Goal: Task Accomplishment & Management: Manage account settings

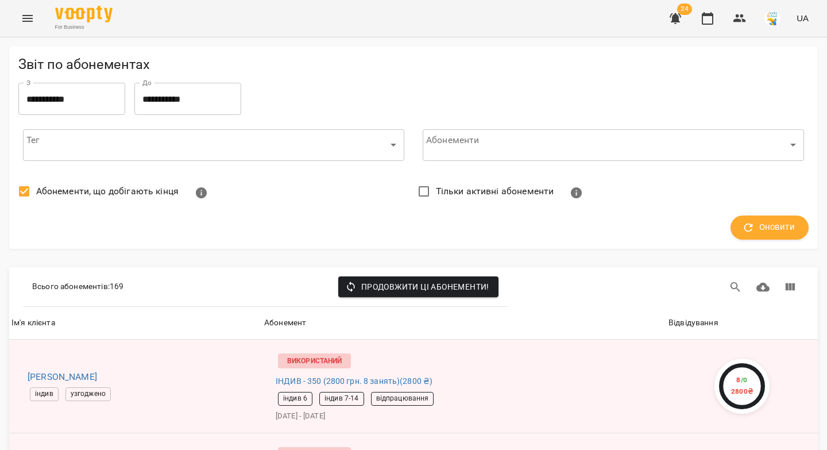
click at [27, 20] on icon "Menu" at bounding box center [28, 18] width 14 height 14
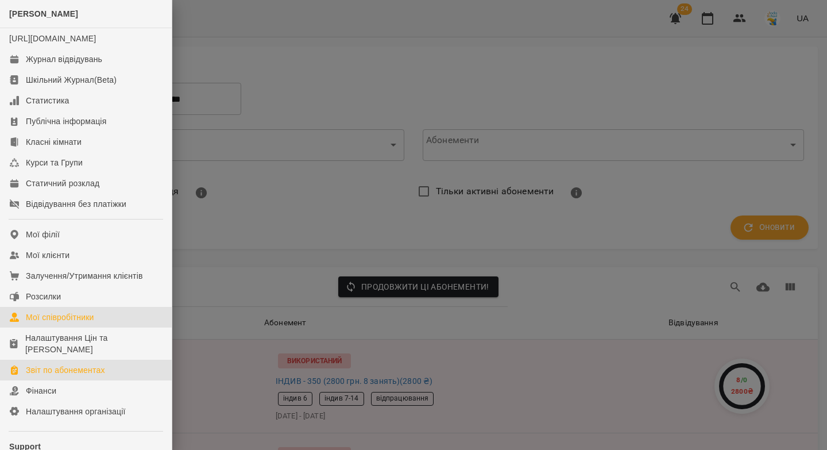
click at [68, 323] on div "Мої співробітники" at bounding box center [60, 316] width 68 height 11
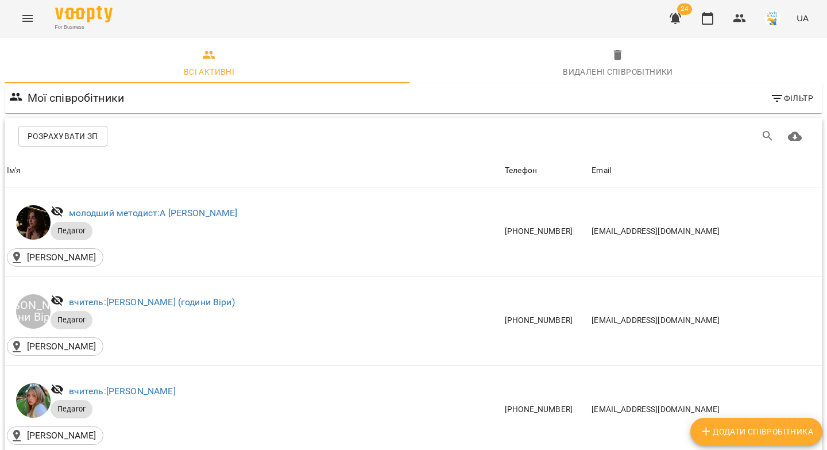
scroll to position [1489, 0]
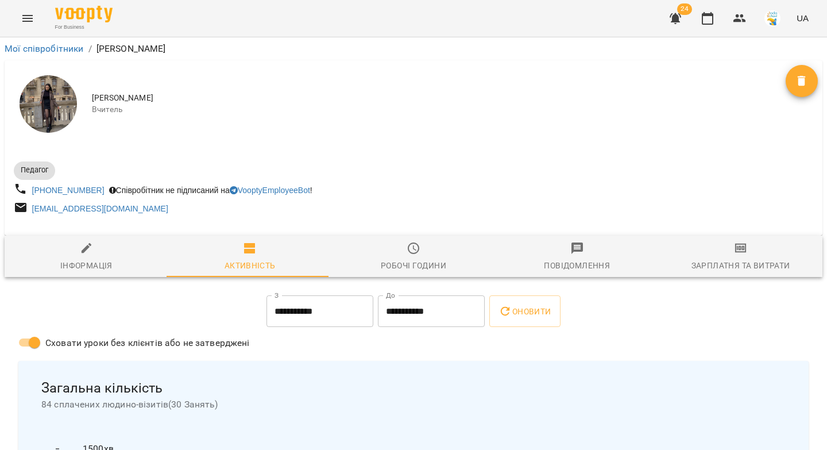
click at [83, 255] on icon "button" at bounding box center [87, 248] width 14 height 14
select select "**"
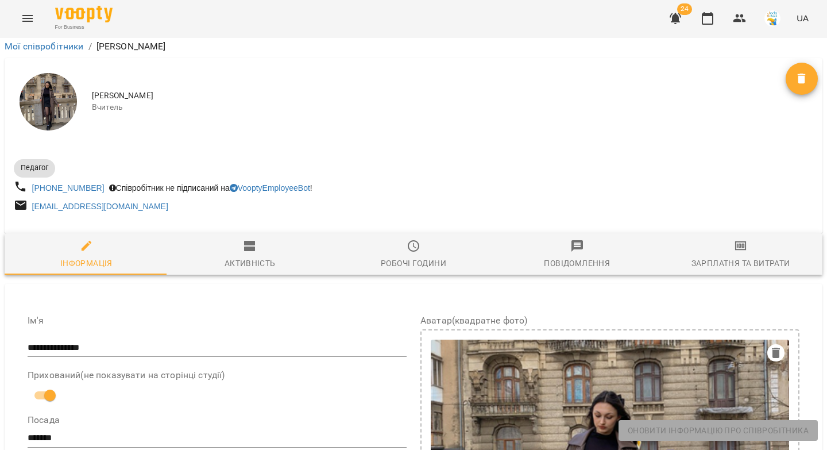
scroll to position [507, 0]
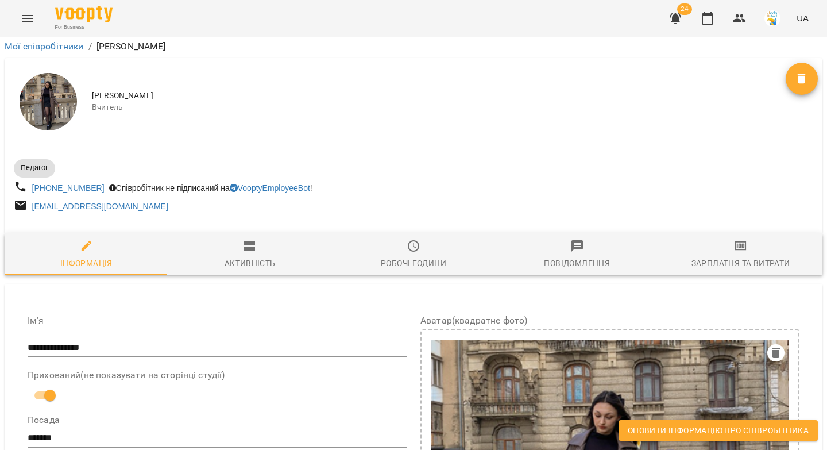
drag, startPoint x: 235, startPoint y: 258, endPoint x: 28, endPoint y: 246, distance: 207.7
copy span "**********"
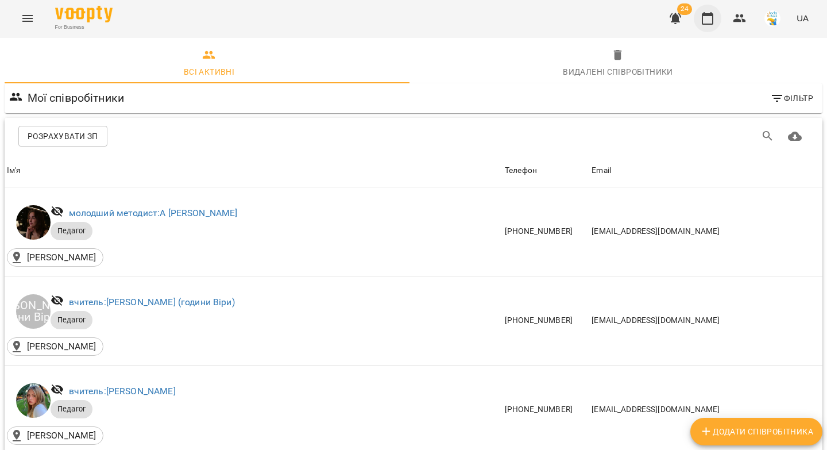
click at [713, 21] on icon "button" at bounding box center [707, 18] width 11 height 13
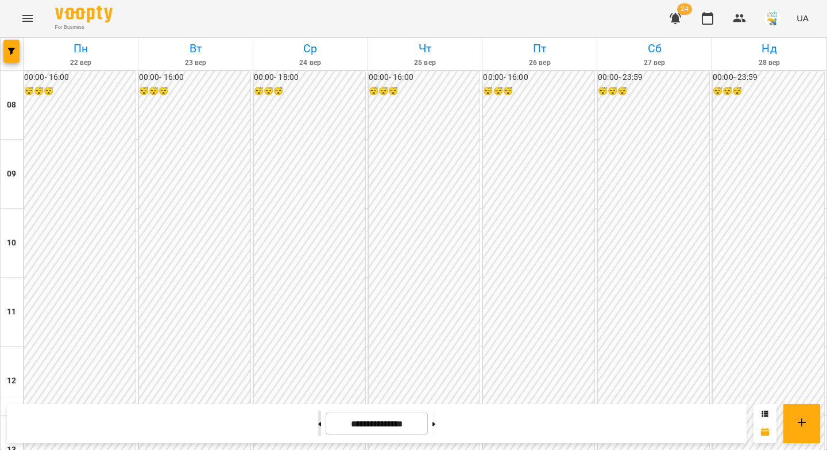
click at [319, 424] on icon at bounding box center [320, 424] width 3 height 4
type input "**********"
click at [13, 56] on button "button" at bounding box center [11, 51] width 16 height 23
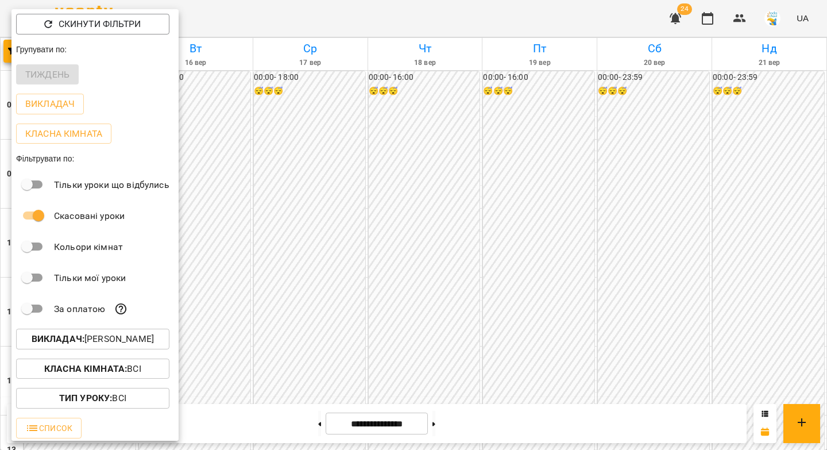
click at [91, 342] on p "Викладач : [PERSON_NAME]" at bounding box center [93, 339] width 122 height 14
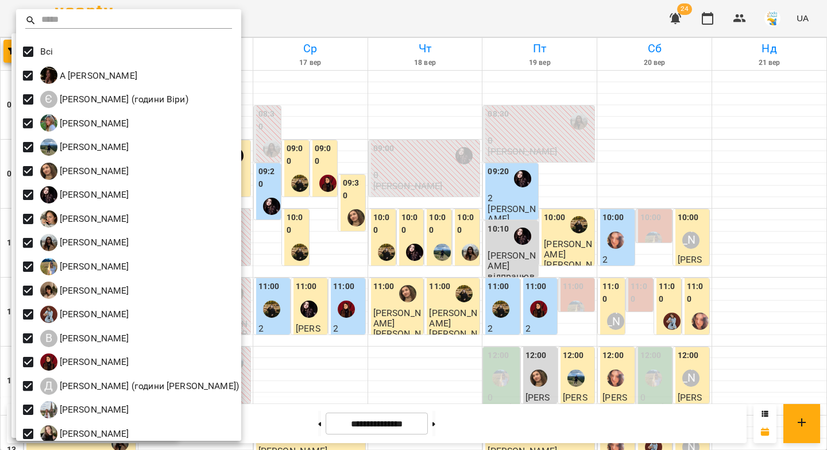
click at [679, 178] on div at bounding box center [413, 225] width 827 height 450
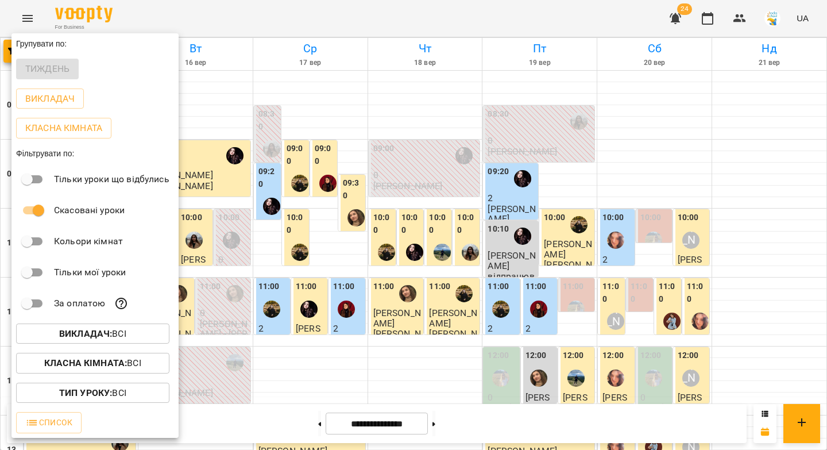
click at [646, 49] on div at bounding box center [413, 225] width 827 height 450
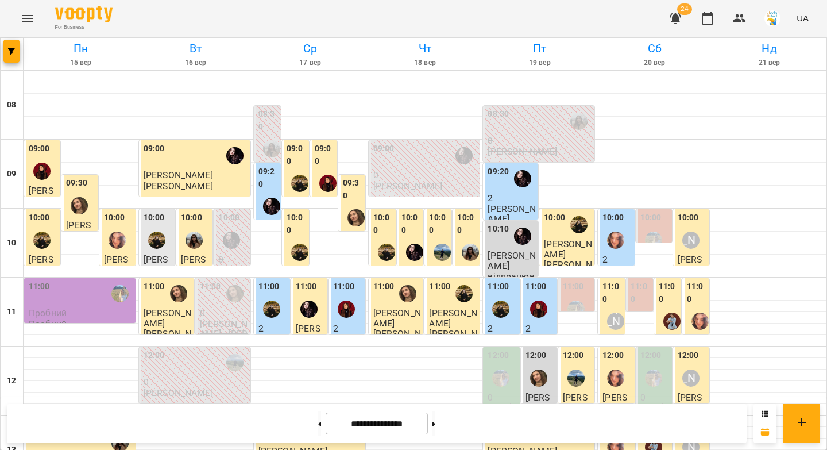
click at [648, 45] on h6 "Сб" at bounding box center [654, 49] width 111 height 18
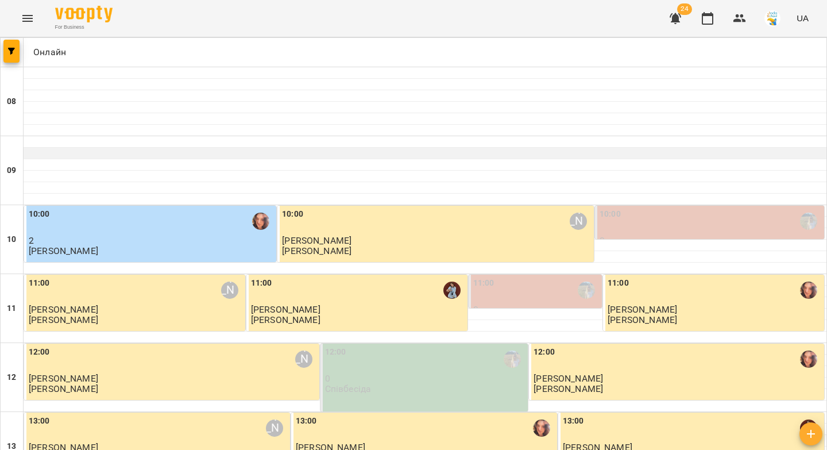
scroll to position [125, 0]
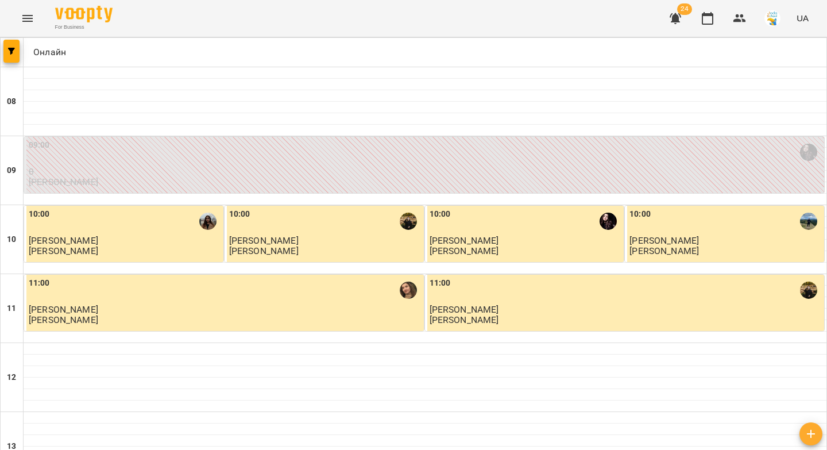
drag, startPoint x: 129, startPoint y: 393, endPoint x: 250, endPoint y: 290, distance: 158.9
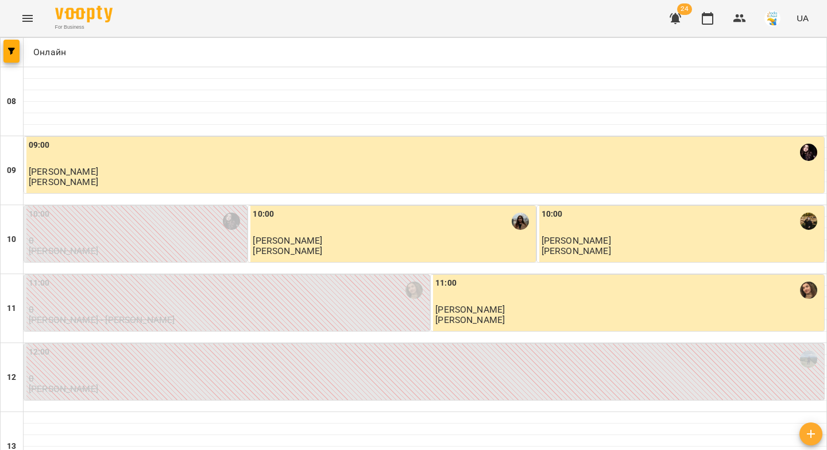
scroll to position [16, 0]
drag, startPoint x: 27, startPoint y: 391, endPoint x: 99, endPoint y: 323, distance: 99.1
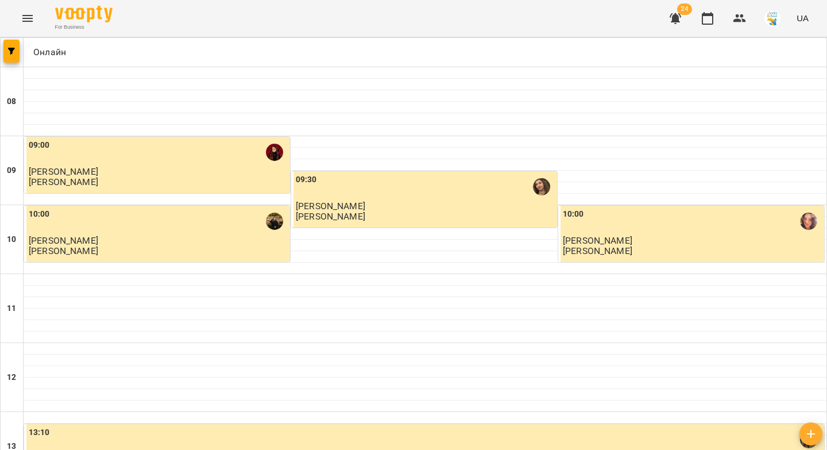
drag, startPoint x: 353, startPoint y: 396, endPoint x: 403, endPoint y: 272, distance: 133.5
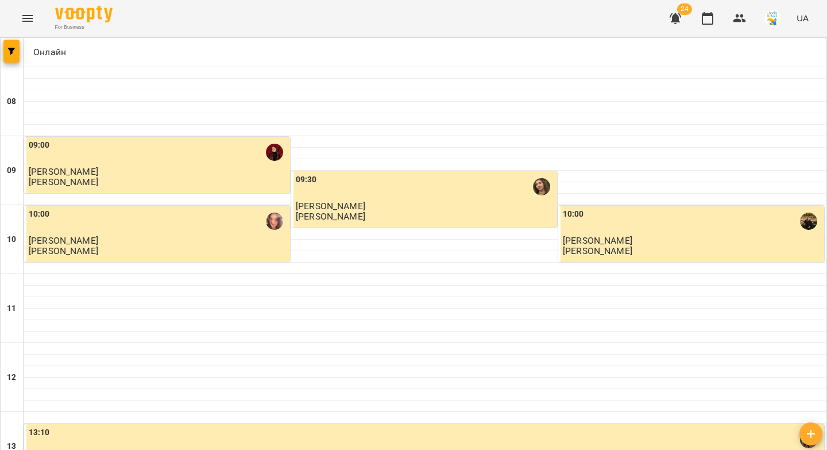
scroll to position [0, 0]
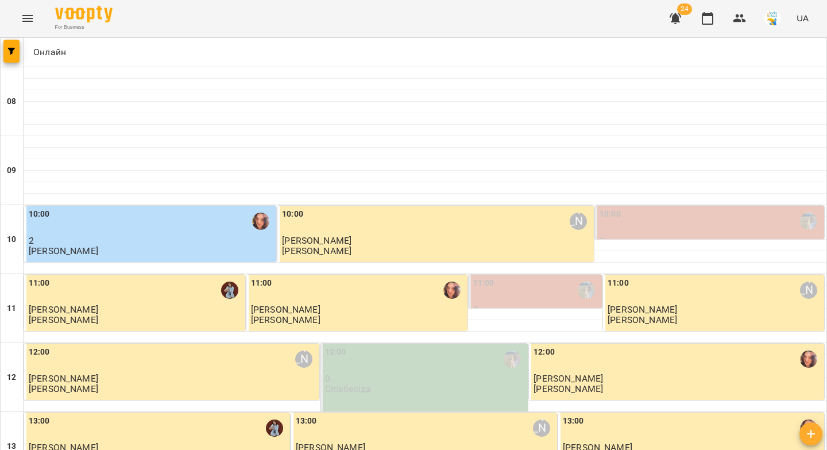
scroll to position [172, 0]
click at [748, 19] on button "button" at bounding box center [740, 19] width 28 height 28
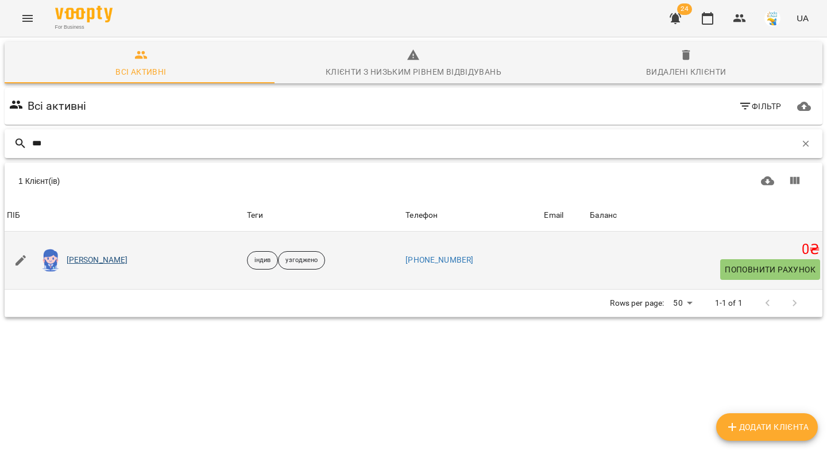
type input "***"
click at [83, 263] on link "[PERSON_NAME]" at bounding box center [97, 259] width 61 height 11
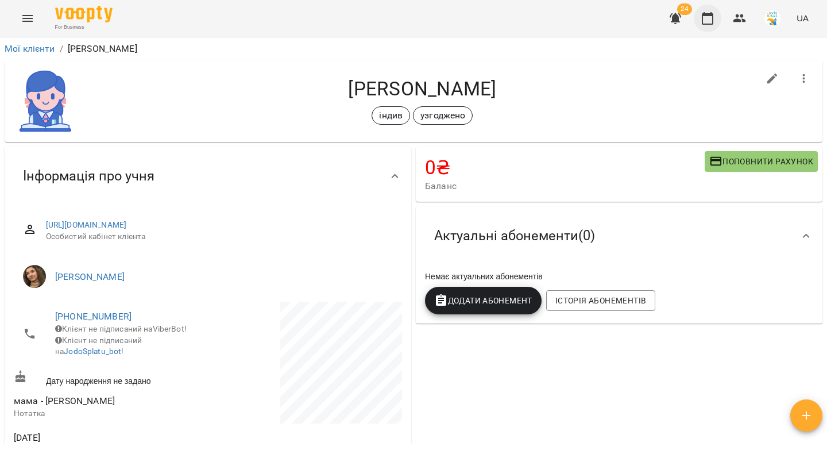
click at [712, 20] on icon "button" at bounding box center [708, 18] width 14 height 14
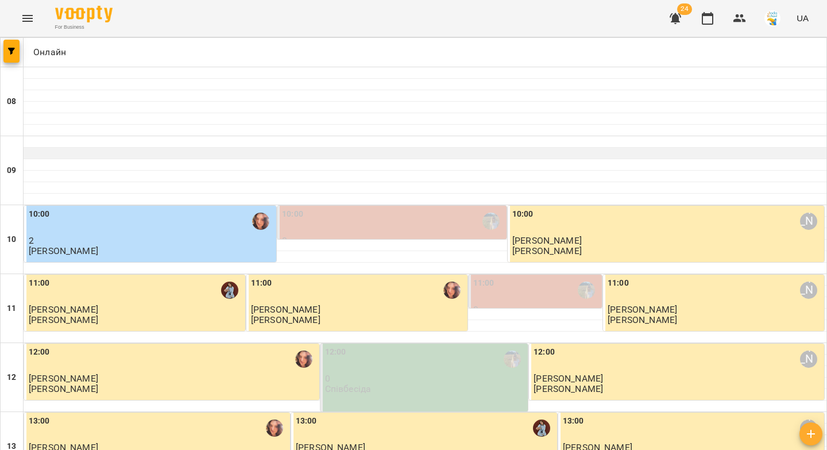
scroll to position [238, 0]
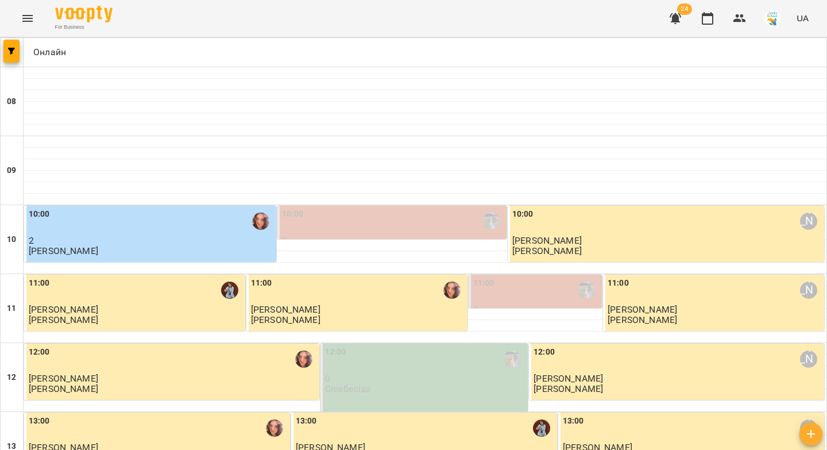
drag, startPoint x: 470, startPoint y: 381, endPoint x: 483, endPoint y: 357, distance: 27.2
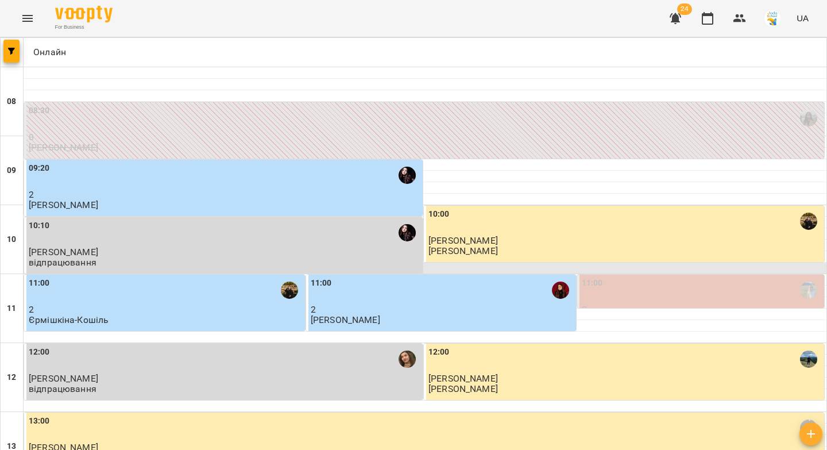
scroll to position [588, 0]
